Goal: Answer question/provide support: Ask a question

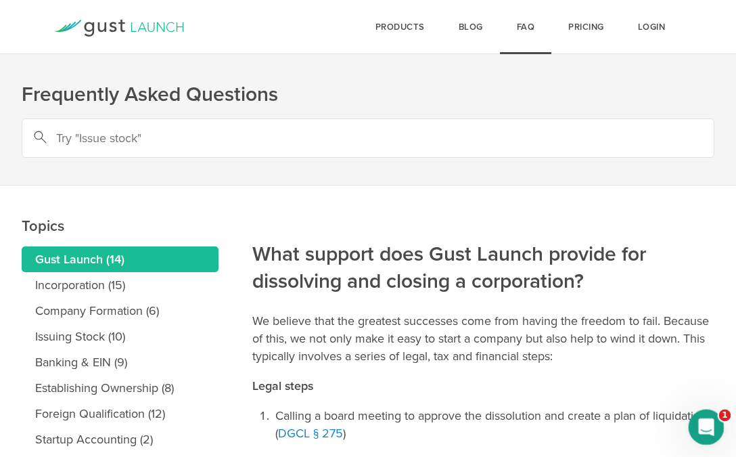
click at [709, 428] on icon "Open Intercom Messenger" at bounding box center [705, 425] width 22 height 22
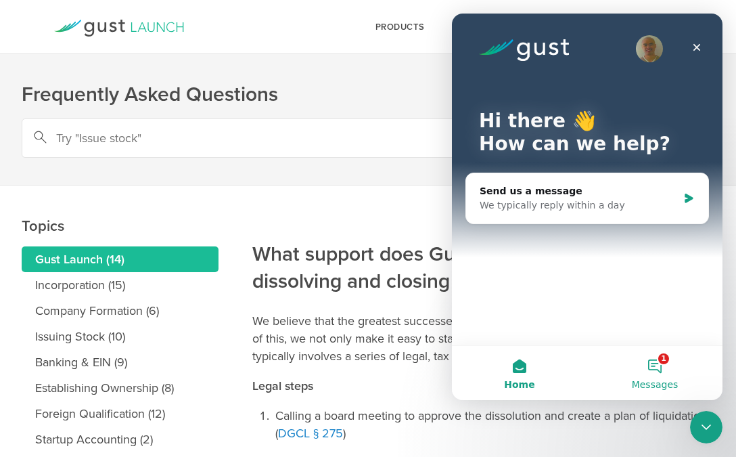
click at [652, 362] on button "1 Messages" at bounding box center [654, 373] width 135 height 54
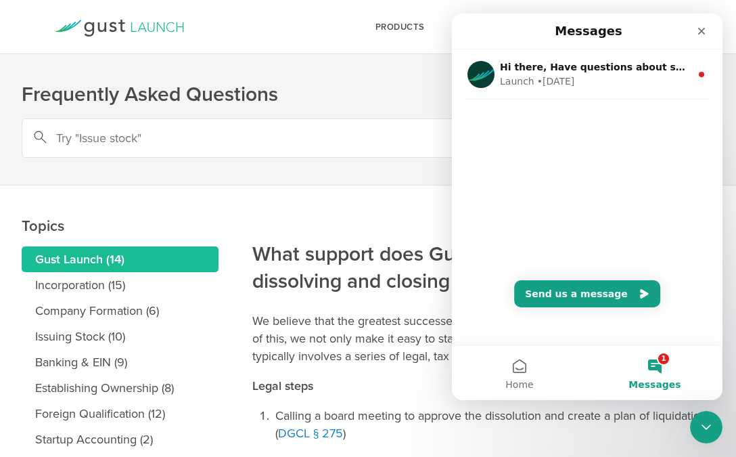
click at [414, 223] on h2 "What support does Gust Launch provide for dissolving and closing a corporation?" at bounding box center [483, 223] width 462 height 146
click at [695, 28] on div "Close" at bounding box center [702, 31] width 24 height 24
